Goal: Information Seeking & Learning: Learn about a topic

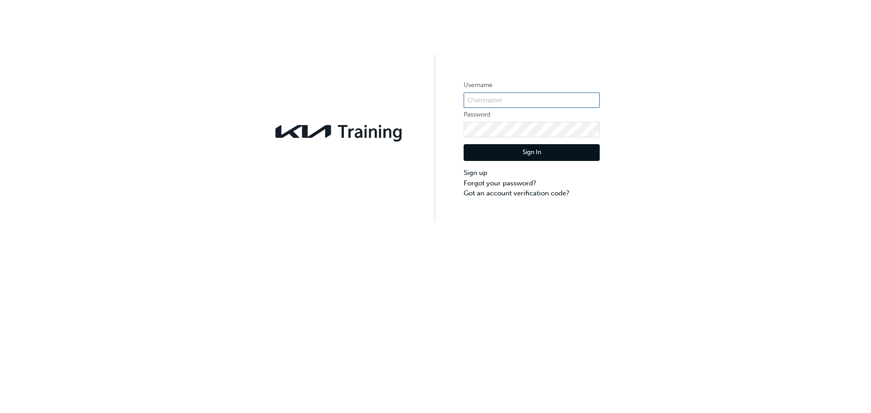
click at [514, 95] on input "text" at bounding box center [532, 100] width 136 height 15
type input "KAU28027D5"
click at [533, 155] on button "Sign In" at bounding box center [532, 152] width 136 height 17
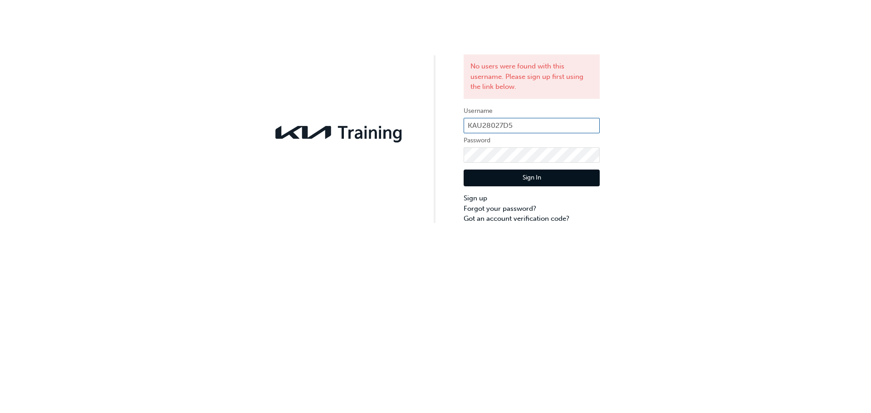
click at [525, 124] on input "KAU28027D5" at bounding box center [532, 125] width 136 height 15
click at [492, 125] on input "KAU28027D5" at bounding box center [532, 125] width 136 height 15
type input "KAU82027D5"
click at [525, 172] on button "Sign In" at bounding box center [532, 178] width 136 height 17
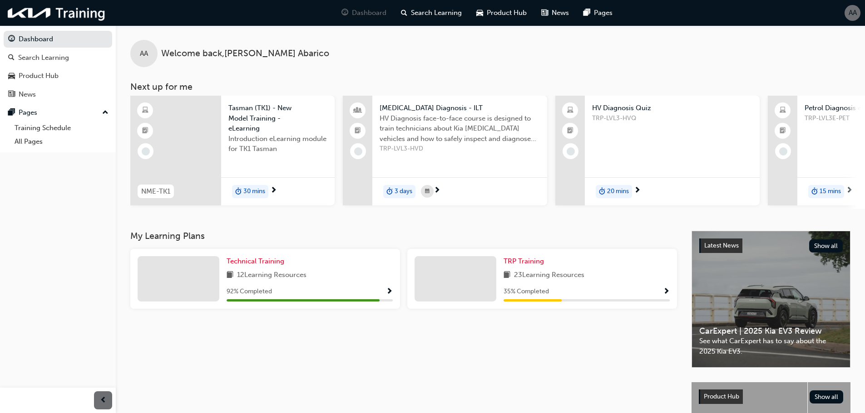
click at [388, 295] on span "Show Progress" at bounding box center [389, 292] width 7 height 8
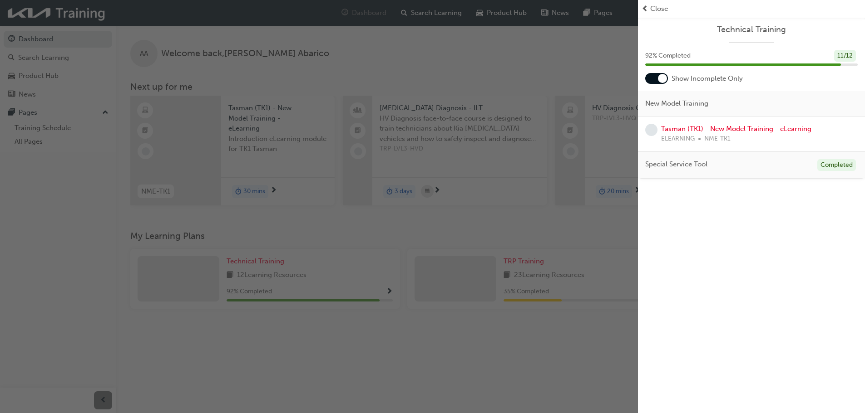
click at [599, 320] on div "button" at bounding box center [319, 206] width 638 height 413
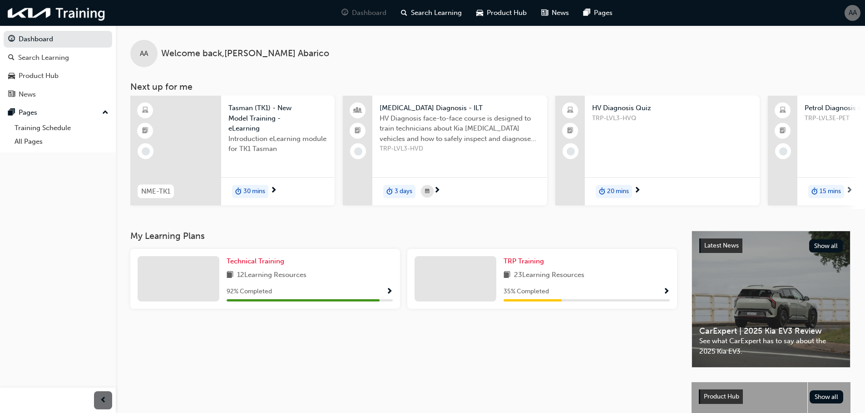
click at [667, 295] on span "Show Progress" at bounding box center [666, 292] width 7 height 8
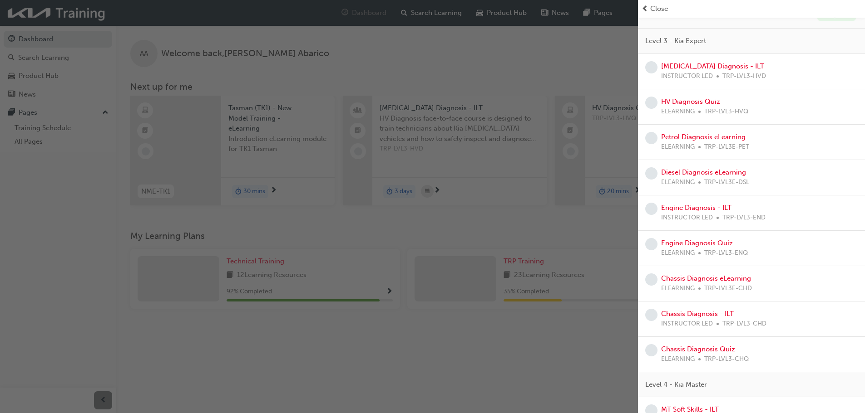
scroll to position [86, 0]
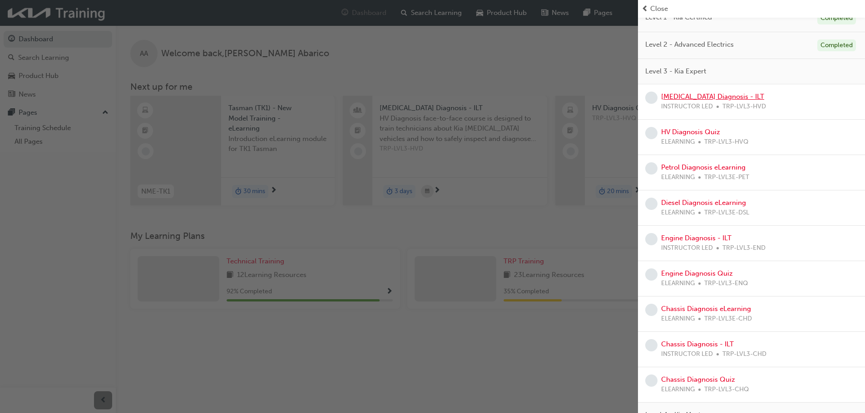
click at [686, 100] on link "[MEDICAL_DATA] Diagnosis - ILT" at bounding box center [712, 97] width 103 height 8
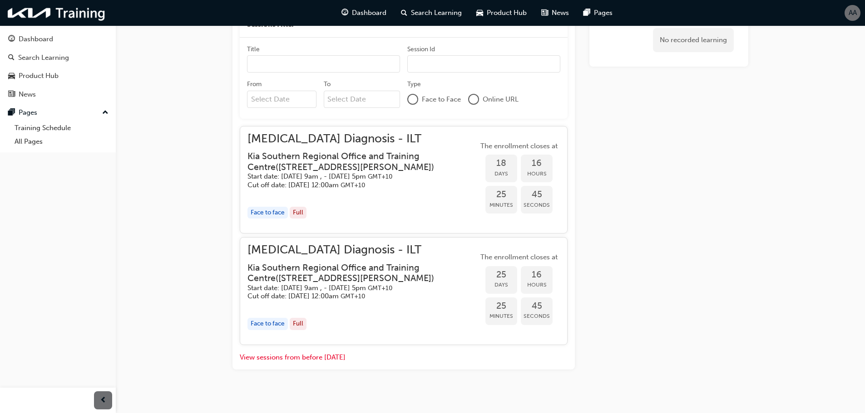
scroll to position [339, 0]
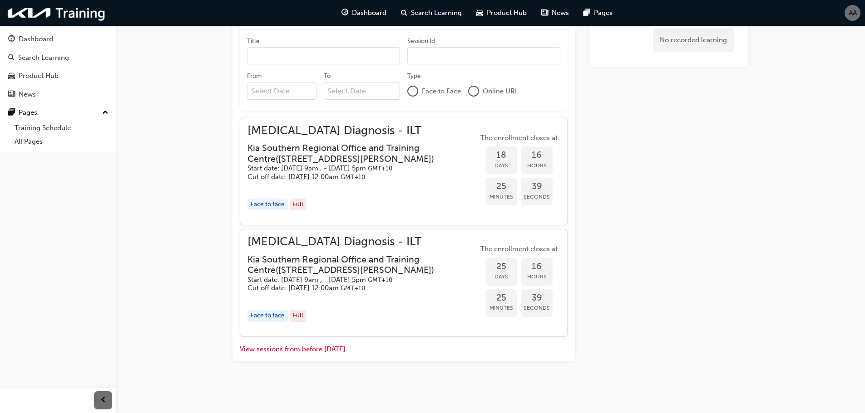
click at [337, 349] on button "View sessions from before [DATE]" at bounding box center [293, 349] width 106 height 10
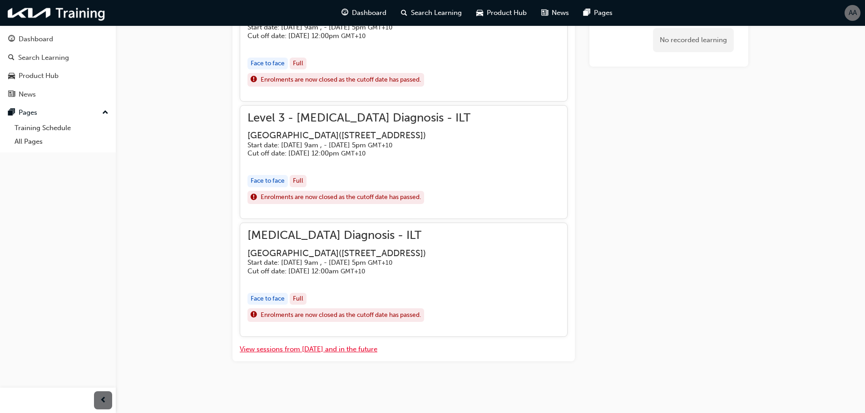
scroll to position [2315, 0]
click at [361, 352] on button "View sessions from [DATE] and in the future" at bounding box center [309, 349] width 138 height 10
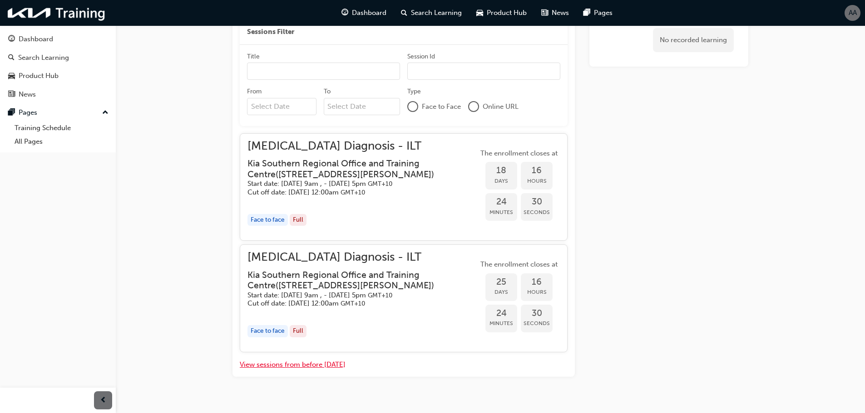
scroll to position [339, 0]
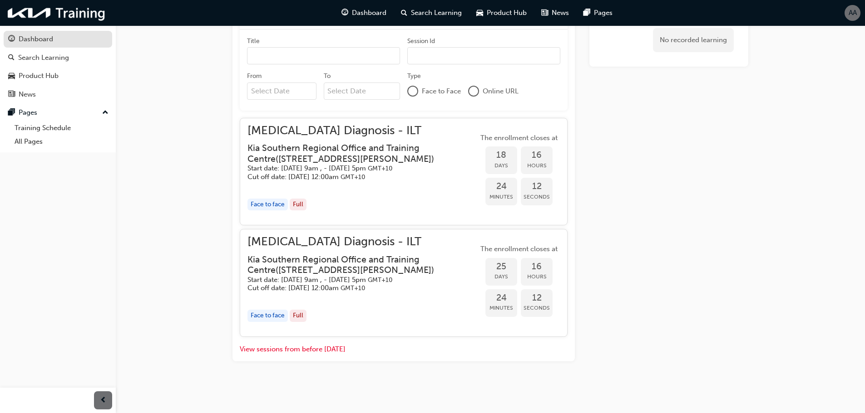
click at [48, 43] on div "Dashboard" at bounding box center [36, 39] width 34 height 10
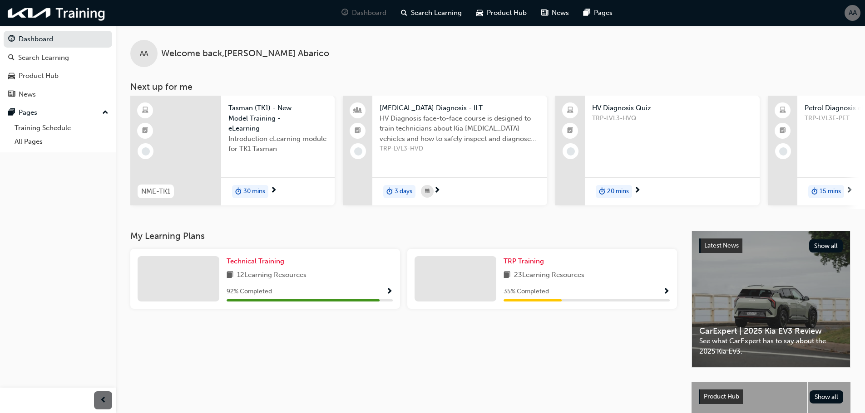
click at [392, 293] on span "Show Progress" at bounding box center [389, 292] width 7 height 8
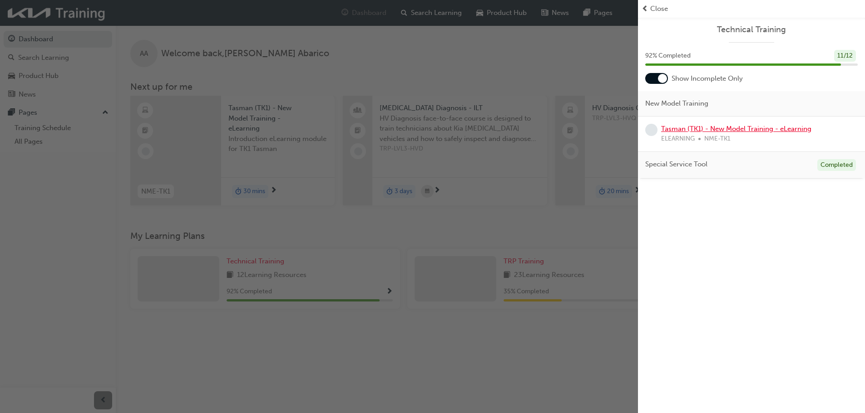
click at [728, 129] on link "Tasman (TK1) - New Model Training - eLearning" at bounding box center [736, 129] width 150 height 8
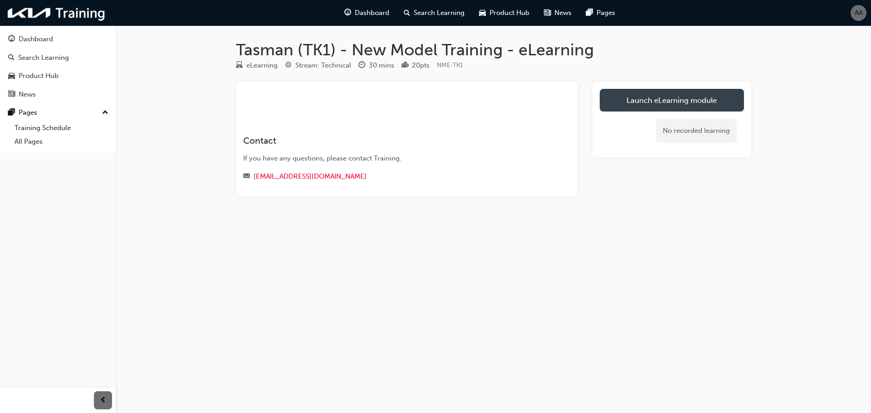
click at [655, 95] on link "Launch eLearning module" at bounding box center [672, 100] width 144 height 23
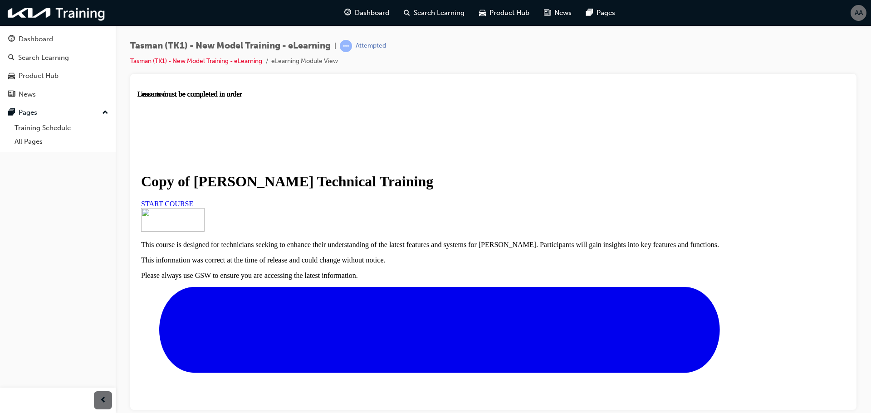
click at [193, 207] on span "START COURSE" at bounding box center [167, 204] width 52 height 8
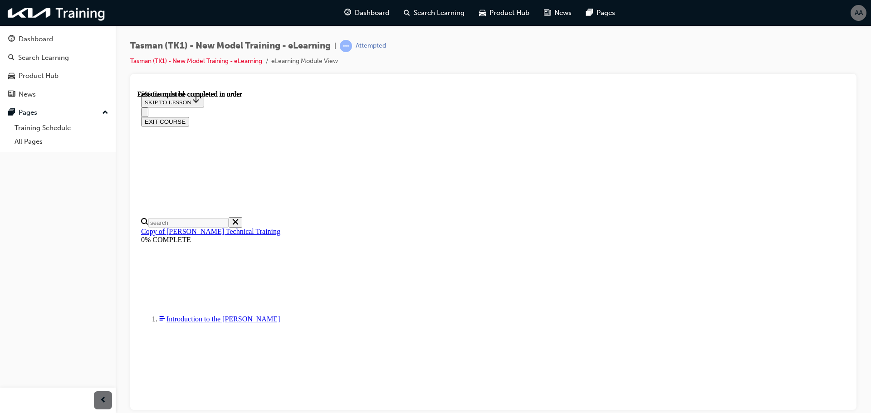
scroll to position [259, 0]
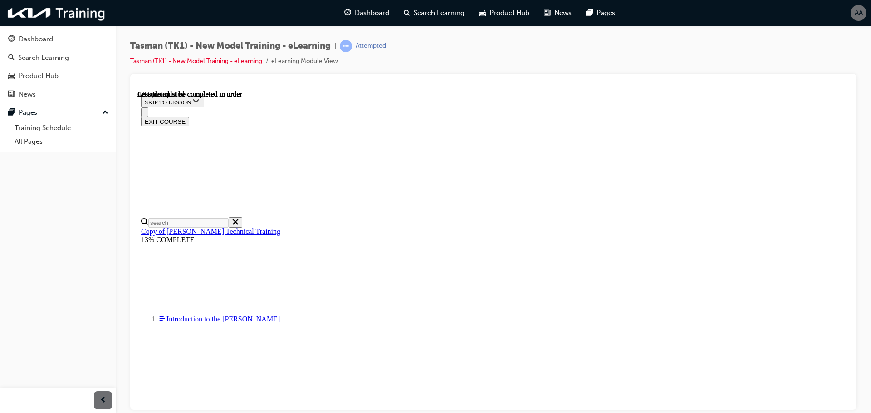
scroll to position [0, 0]
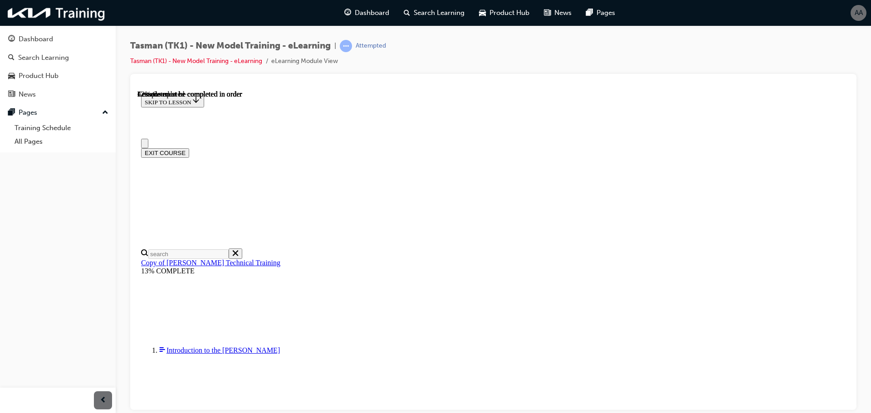
click at [154, 145] on icon "Close navigation menu" at bounding box center [149, 148] width 9 height 6
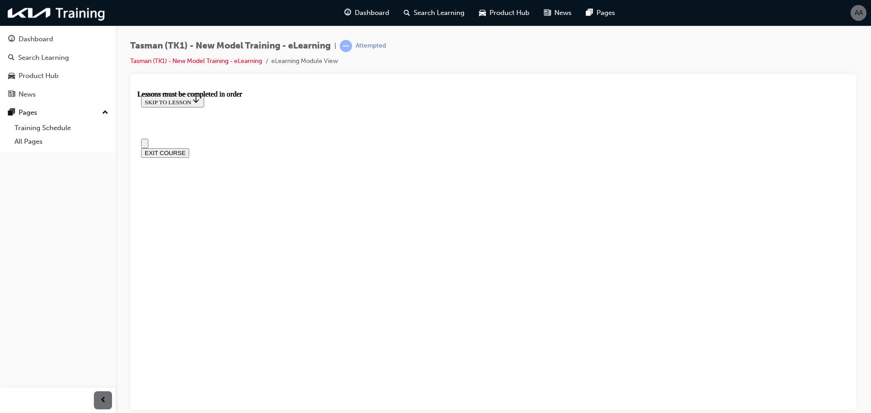
click at [145, 145] on icon "Open navigation menu" at bounding box center [145, 145] width 0 height 0
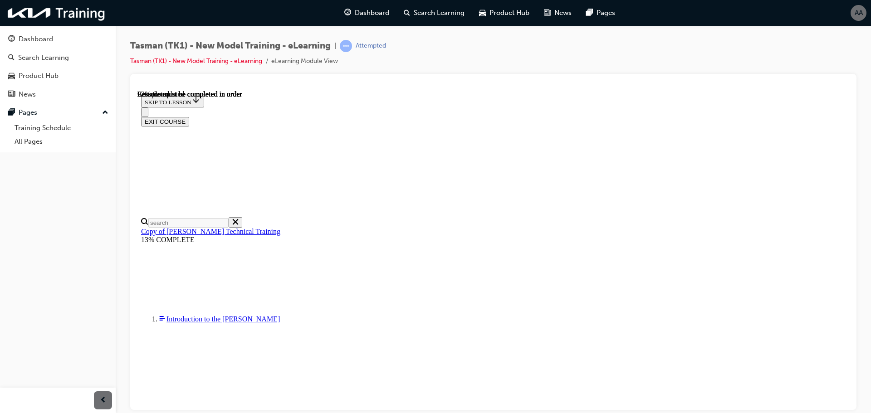
scroll to position [1616, 0]
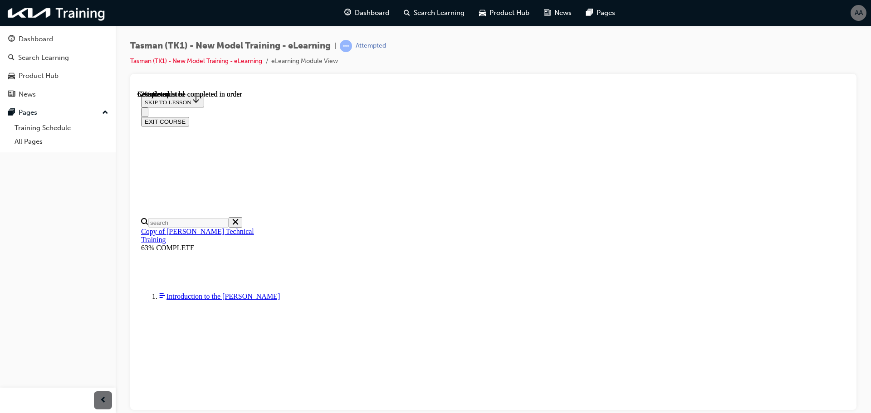
scroll to position [1484, 0]
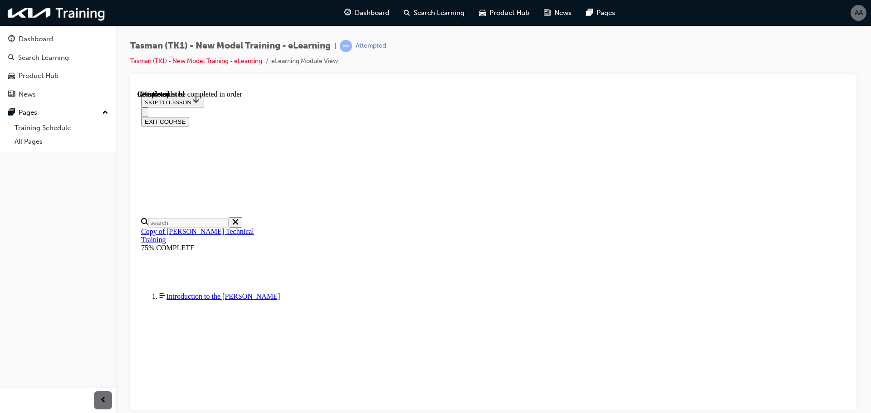
scroll to position [1620, 0]
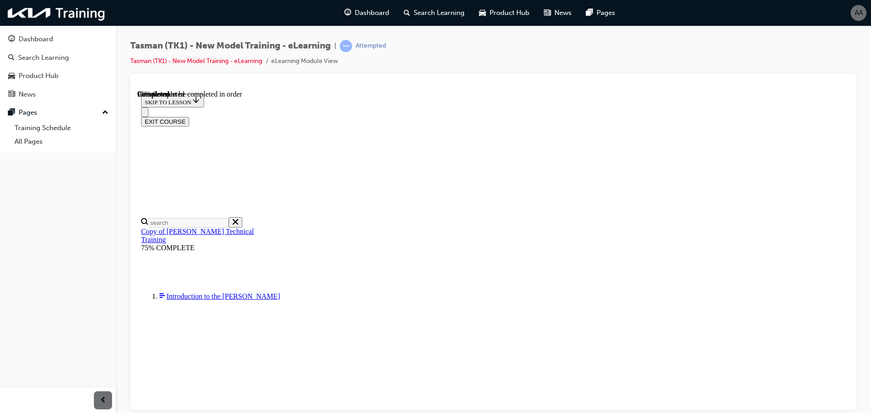
scroll to position [4757, 0]
drag, startPoint x: 556, startPoint y: 376, endPoint x: 565, endPoint y: 376, distance: 9.1
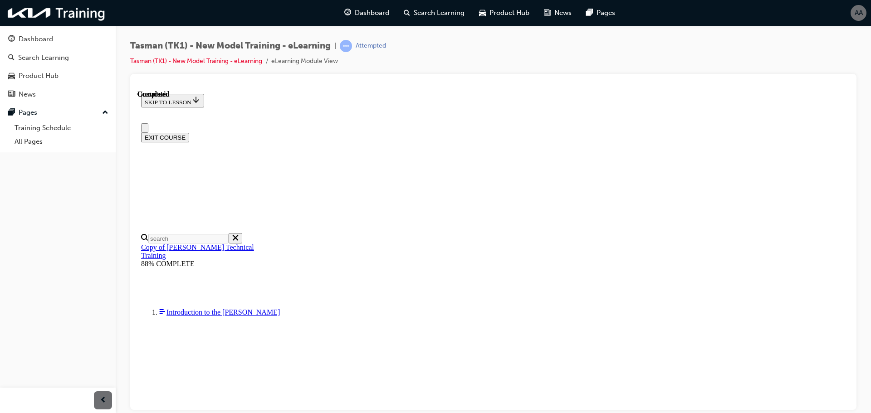
scroll to position [0, 0]
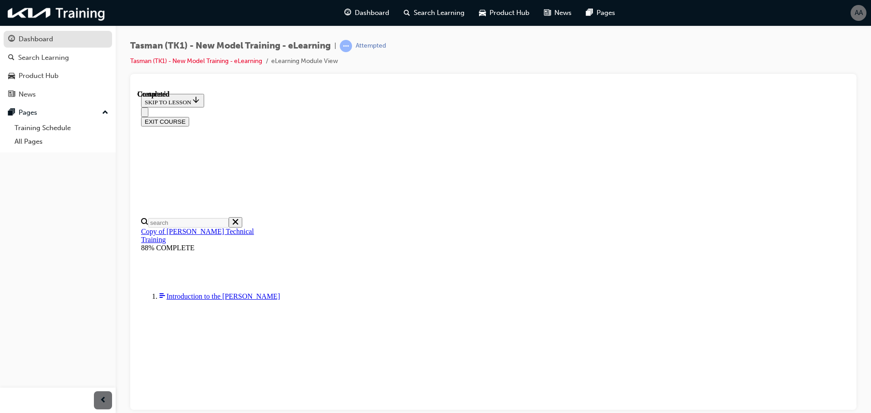
click at [24, 32] on link "Dashboard" at bounding box center [58, 39] width 108 height 17
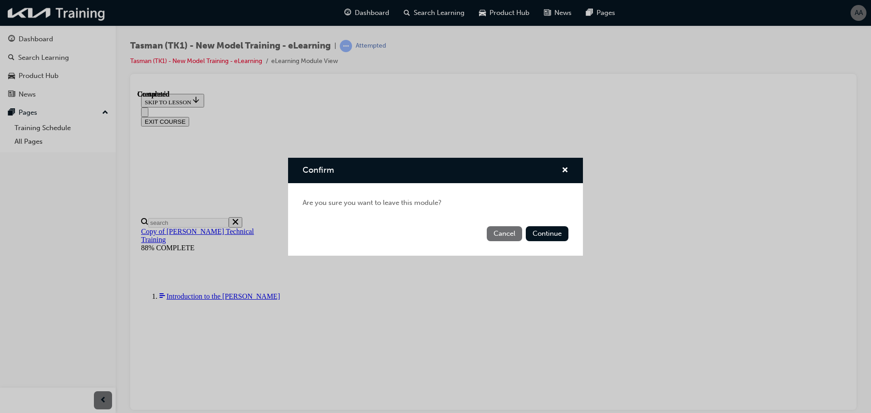
drag, startPoint x: 497, startPoint y: 232, endPoint x: 359, endPoint y: 139, distance: 165.8
click at [497, 232] on button "Cancel" at bounding box center [504, 233] width 35 height 15
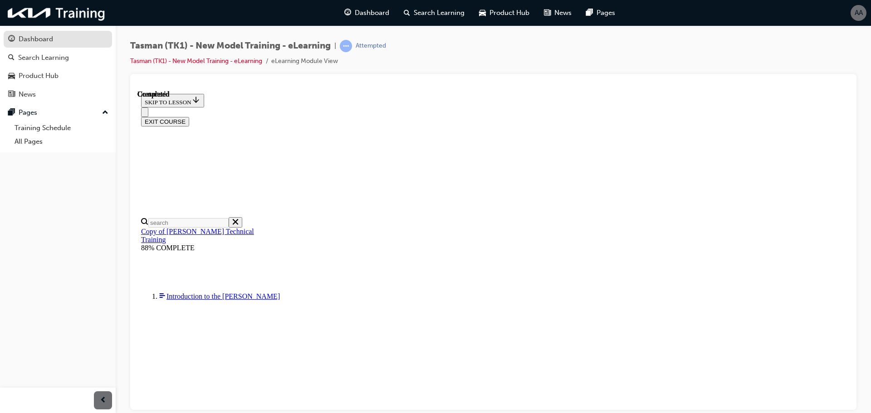
click at [50, 39] on div "Dashboard" at bounding box center [36, 39] width 34 height 10
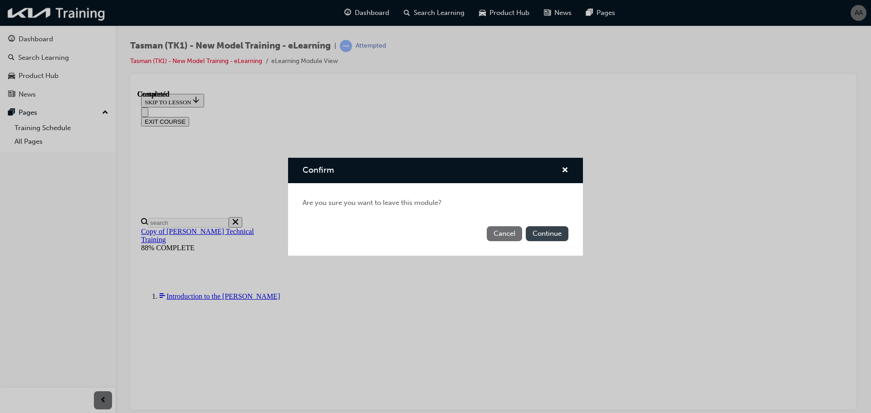
click at [553, 234] on button "Continue" at bounding box center [547, 233] width 43 height 15
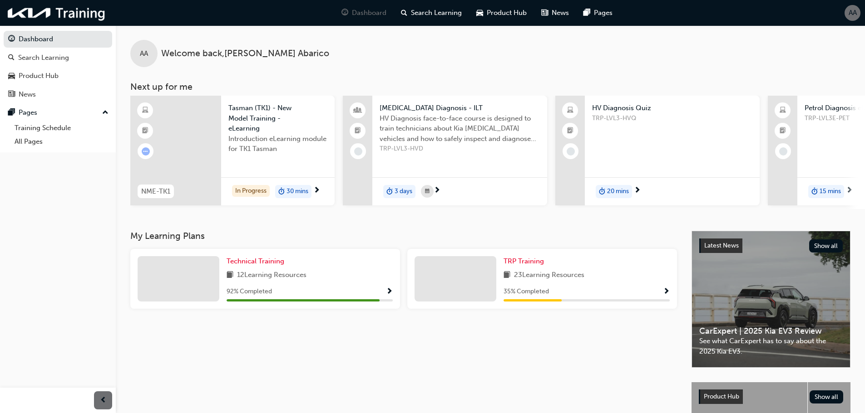
click at [390, 296] on span "Show Progress" at bounding box center [389, 292] width 7 height 8
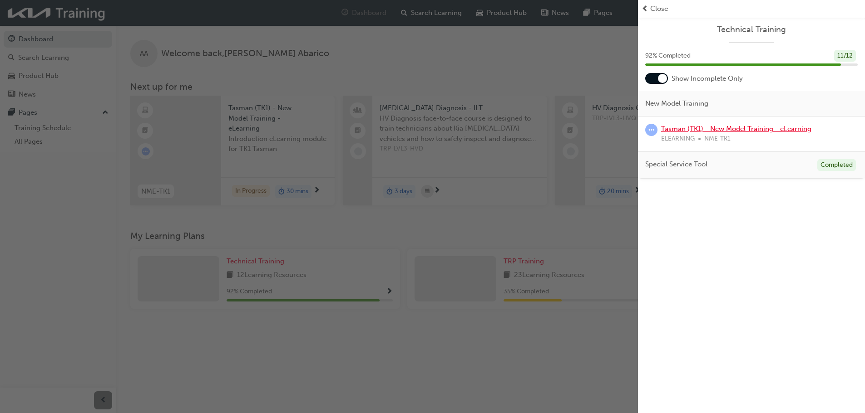
click at [740, 128] on link "Tasman (TK1) - New Model Training - eLearning" at bounding box center [736, 129] width 150 height 8
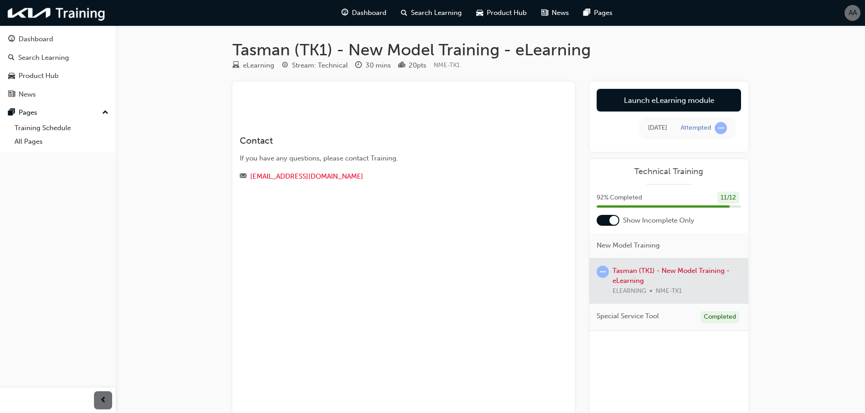
click at [705, 269] on div at bounding box center [668, 281] width 159 height 45
click at [598, 272] on span "learningRecordVerb_ATTEMPT-icon" at bounding box center [602, 272] width 12 height 12
click at [629, 274] on div at bounding box center [668, 281] width 159 height 45
click at [670, 99] on link "Launch eLearning module" at bounding box center [668, 100] width 144 height 23
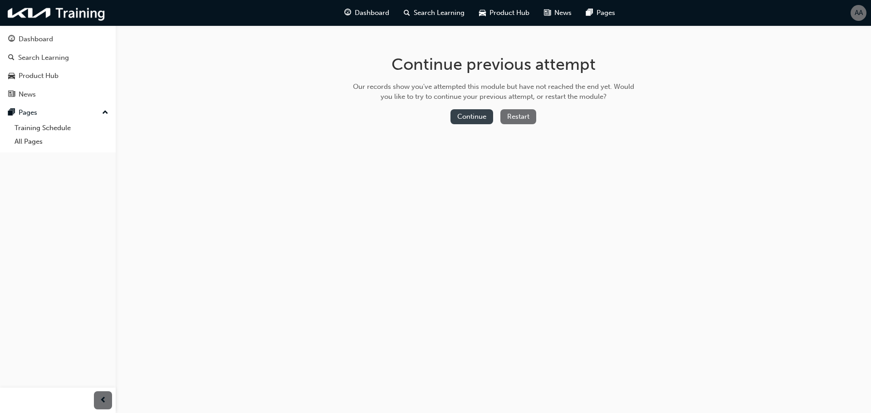
click at [474, 118] on button "Continue" at bounding box center [472, 116] width 43 height 15
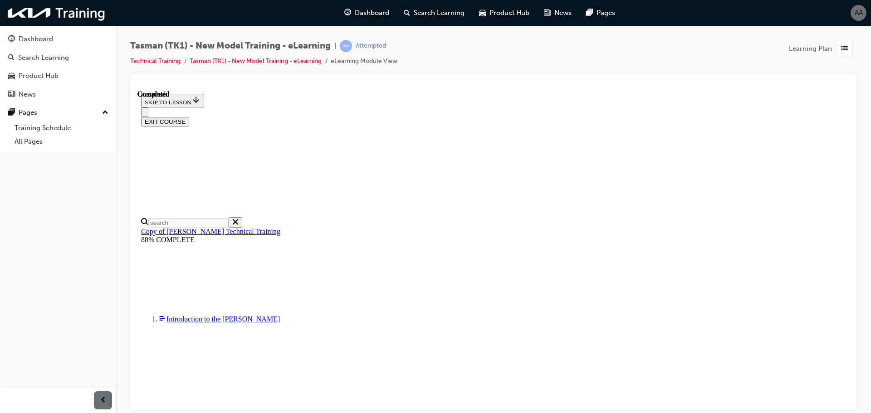
scroll to position [31, 0]
